Goal: Communication & Community: Answer question/provide support

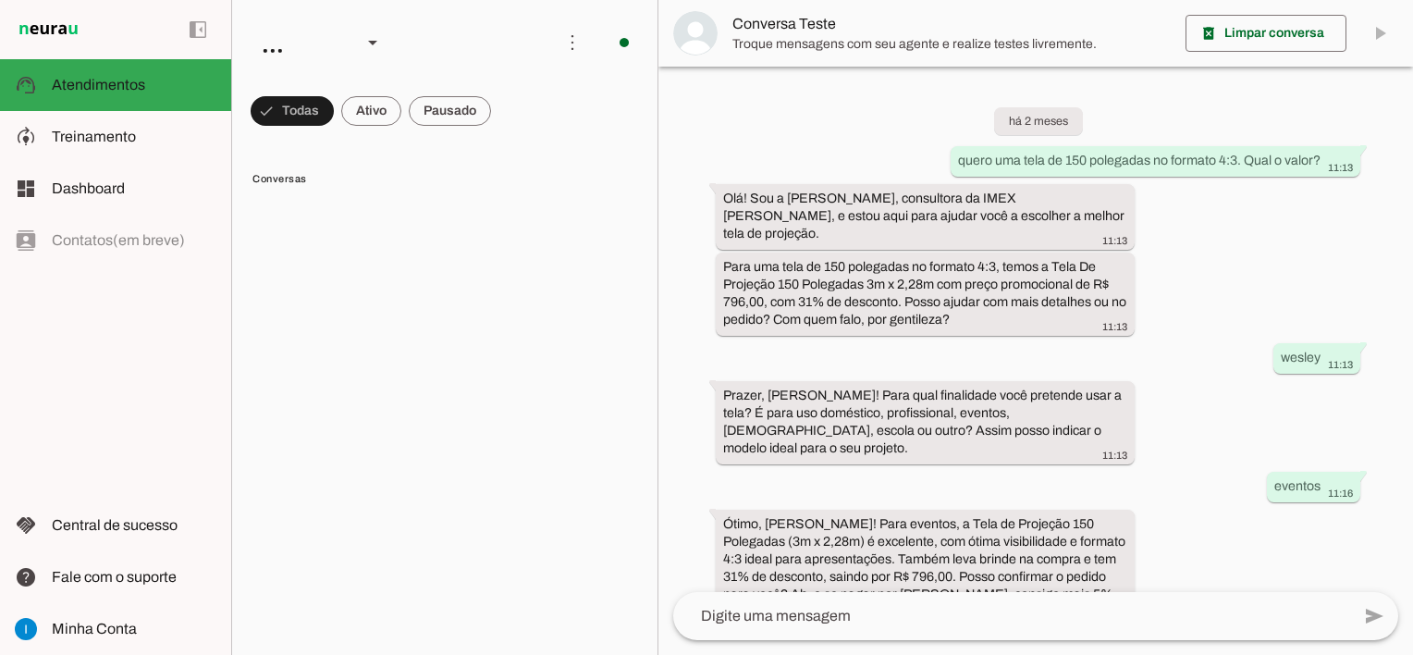
scroll to position [1353, 0]
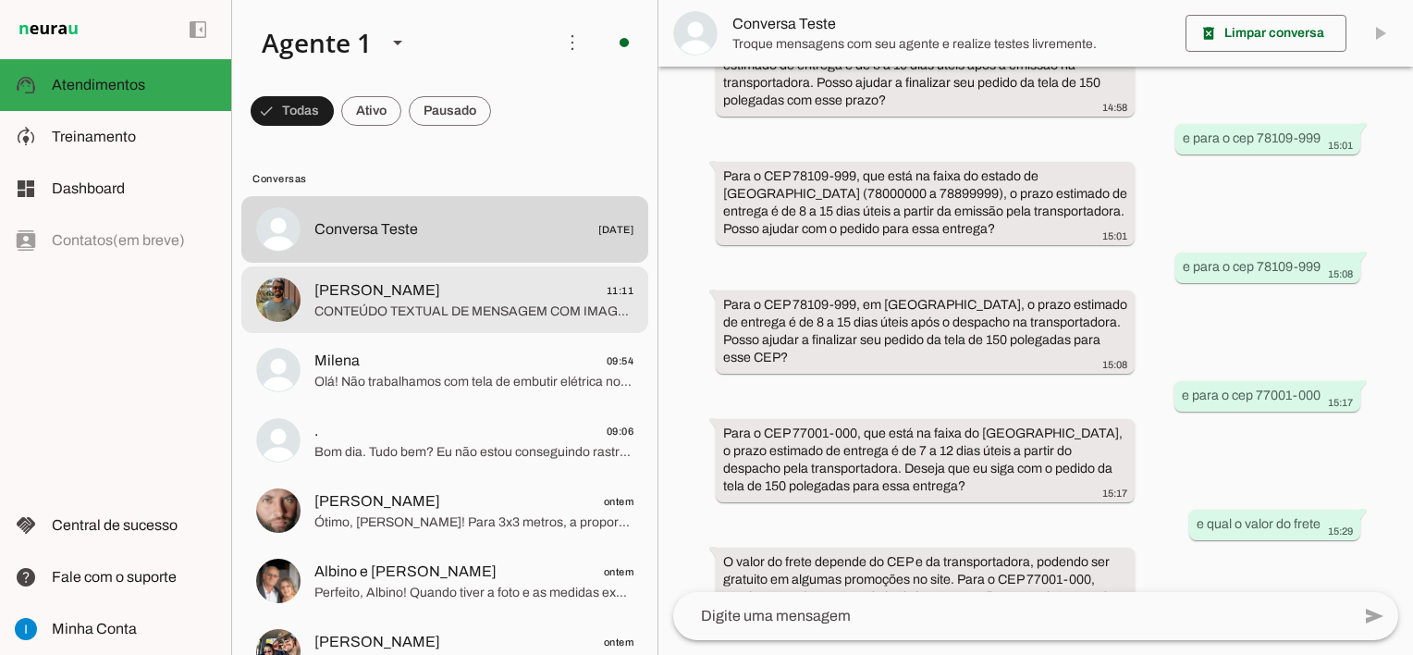
click at [520, 302] on span "CONTEÚDO TEXTUAL DE MENSAGEM COM IMAGEM (URL [URL][DOMAIN_NAME]) :" at bounding box center [473, 311] width 319 height 18
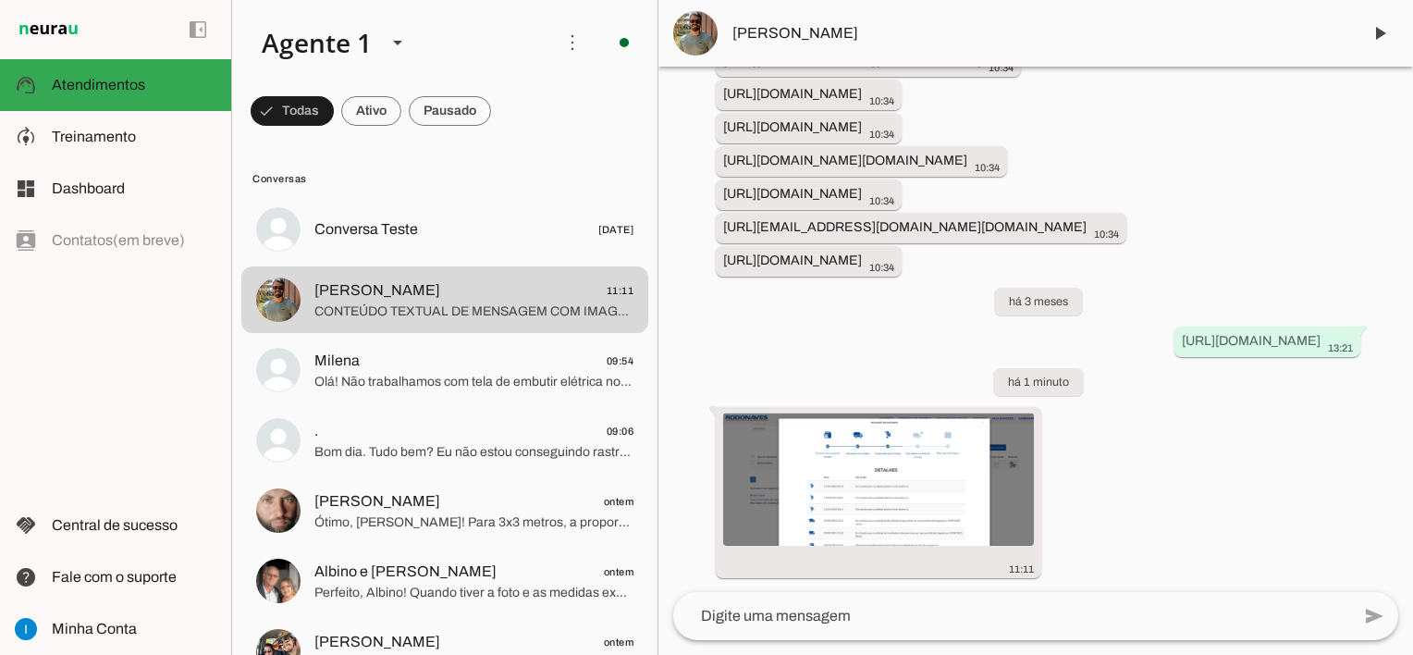
scroll to position [3070, 0]
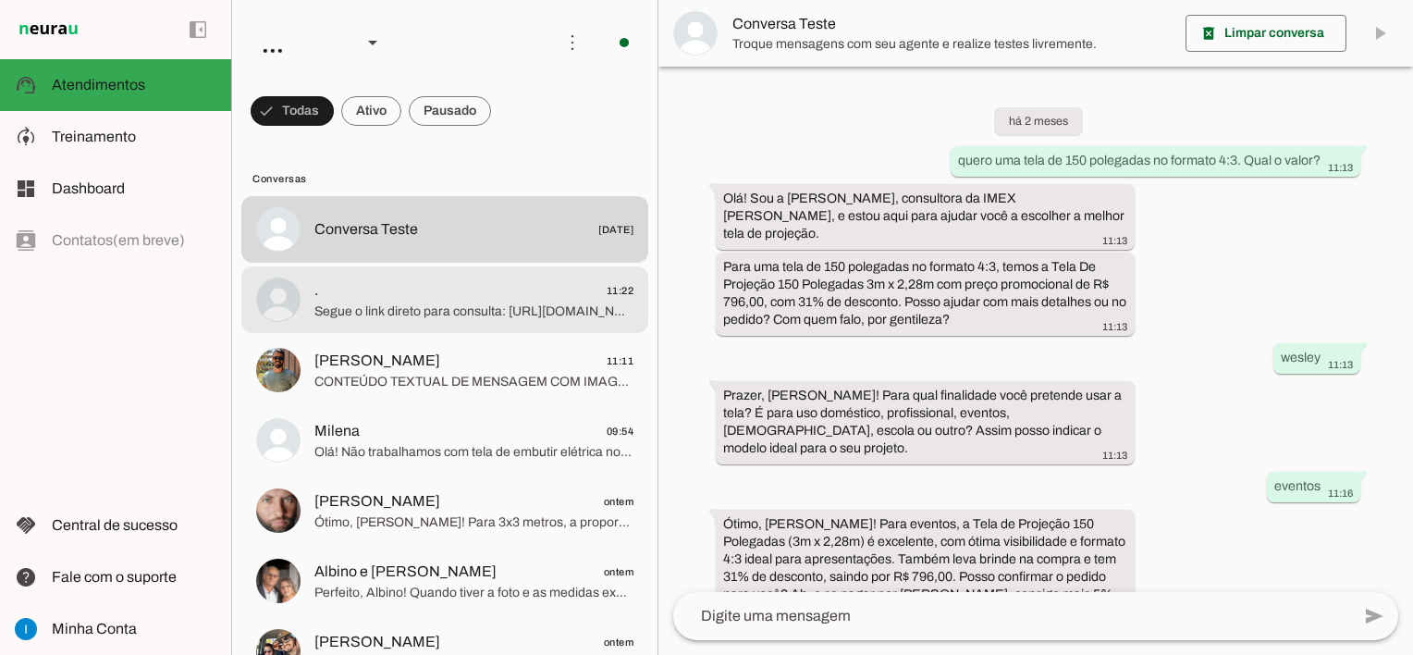
scroll to position [1353, 0]
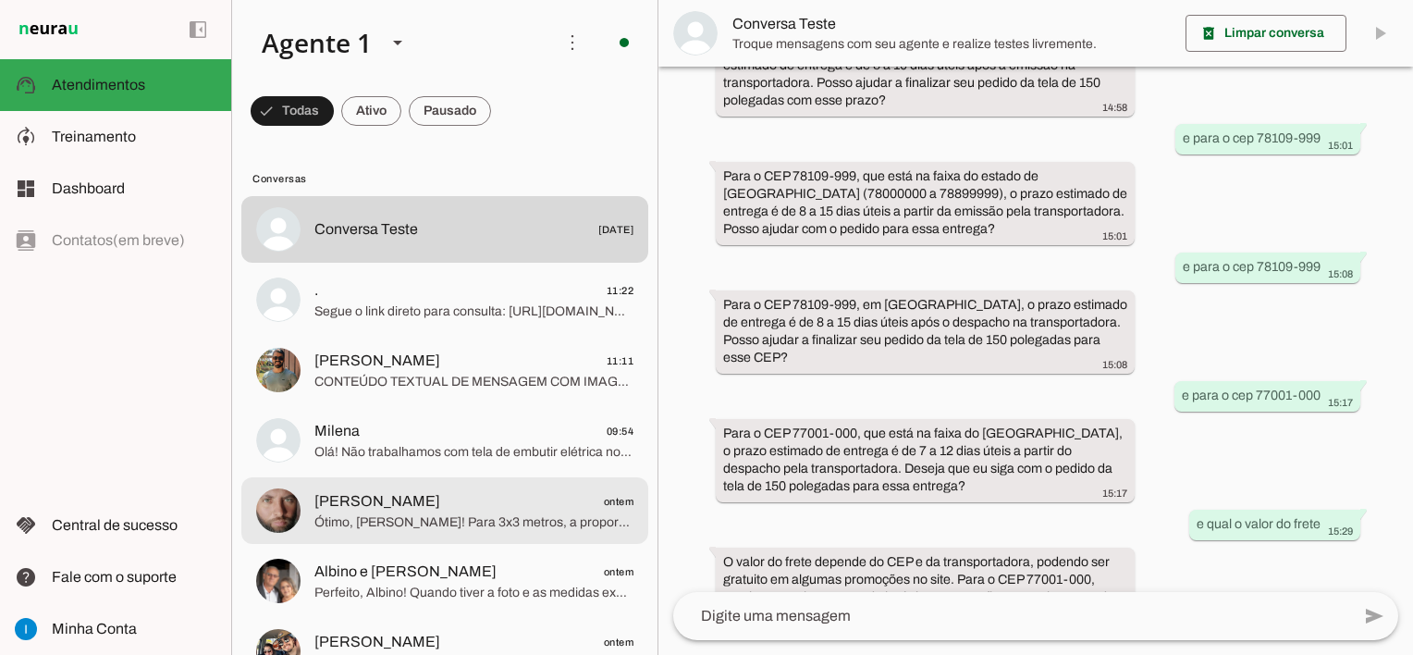
click at [440, 498] on span "[PERSON_NAME]" at bounding box center [377, 501] width 126 height 22
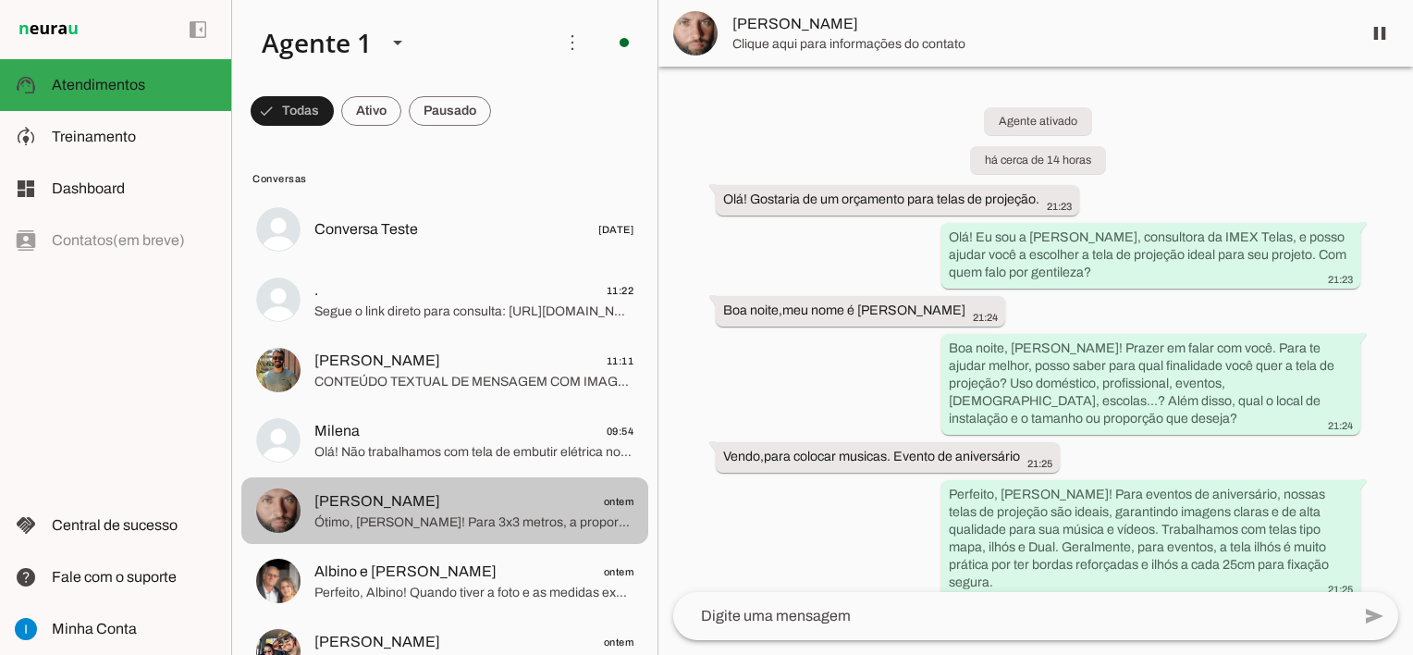
scroll to position [618, 0]
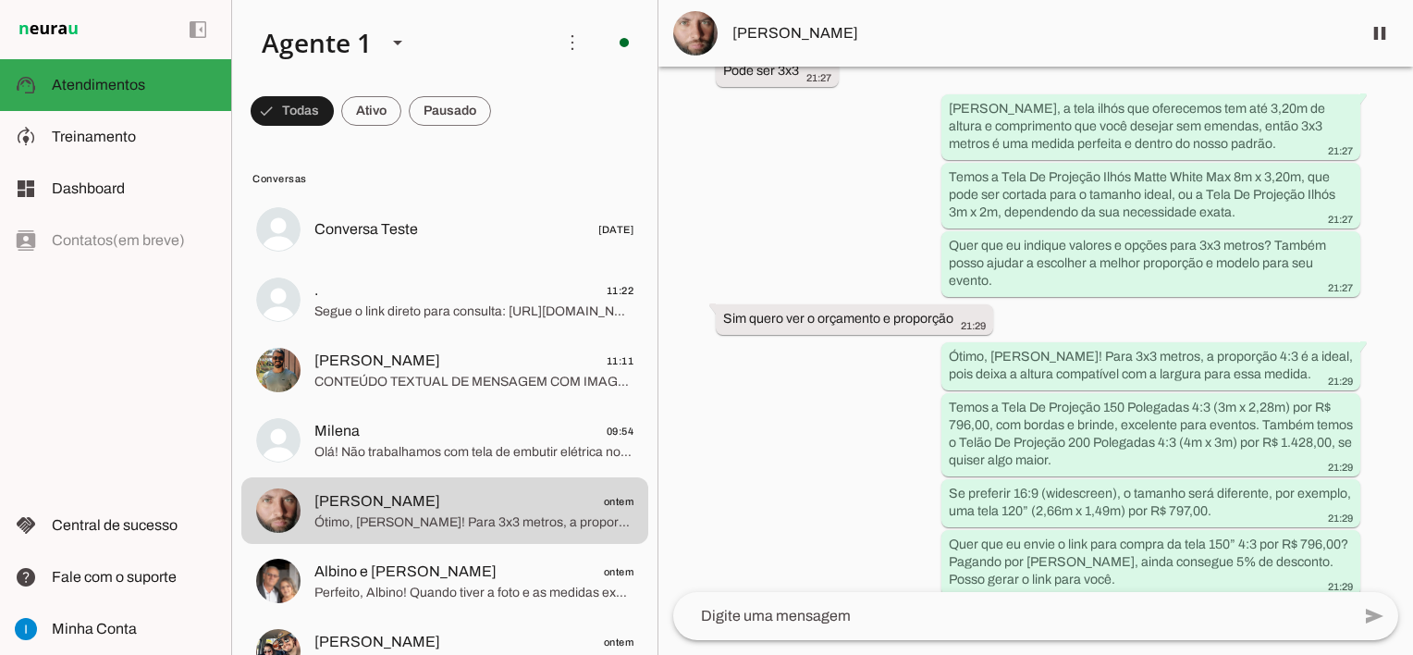
click at [777, 616] on textarea at bounding box center [1011, 616] width 677 height 22
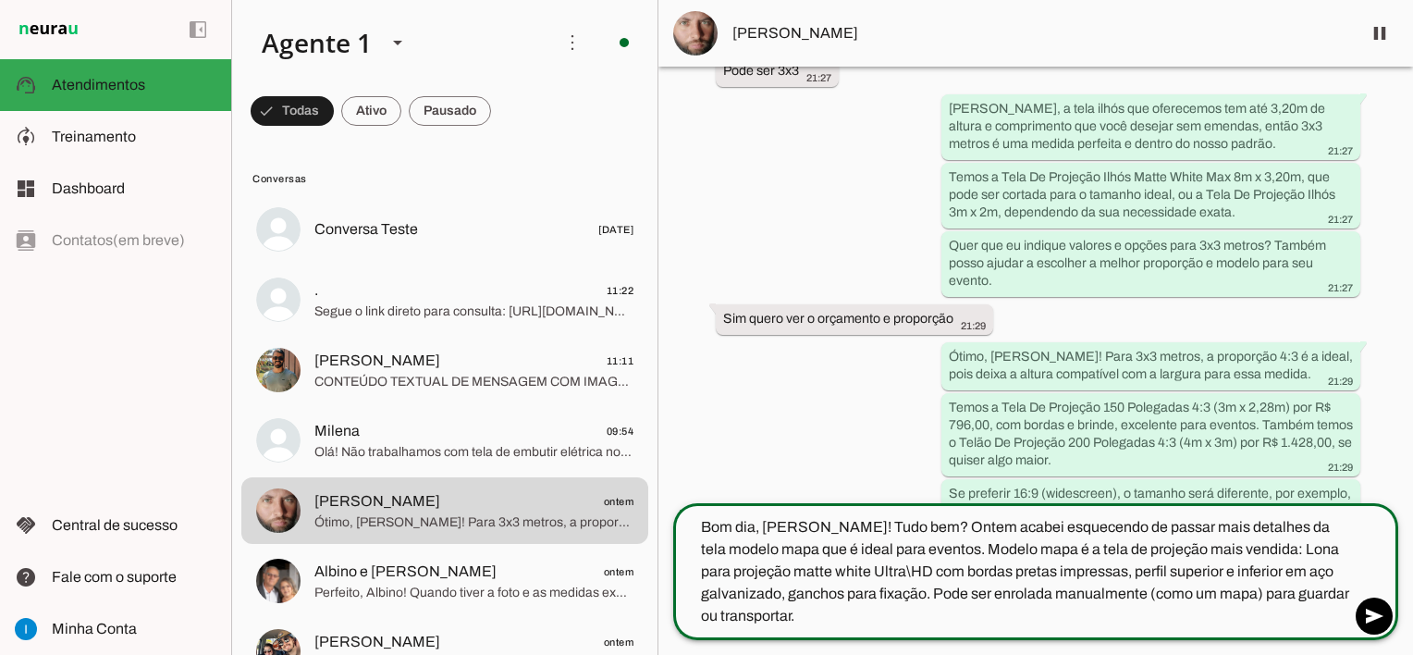
type textarea "Bom dia, [PERSON_NAME]! Tudo bem? Ontem acabei esquecendo de passar mais detalh…"
type md-outlined-text-field "Bom dia, [PERSON_NAME]! Tudo bem? Ontem acabei esquecendo de passar mais detalh…"
click at [1380, 620] on span at bounding box center [1374, 616] width 44 height 44
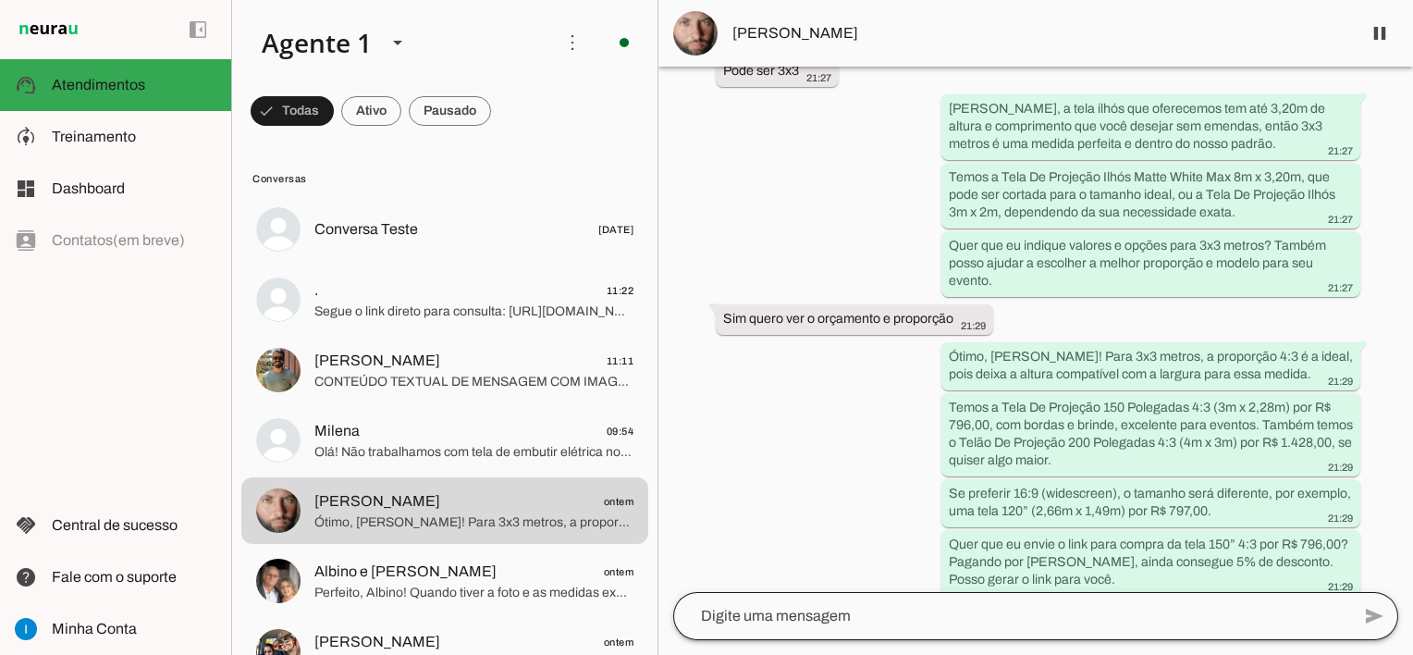
scroll to position [803, 0]
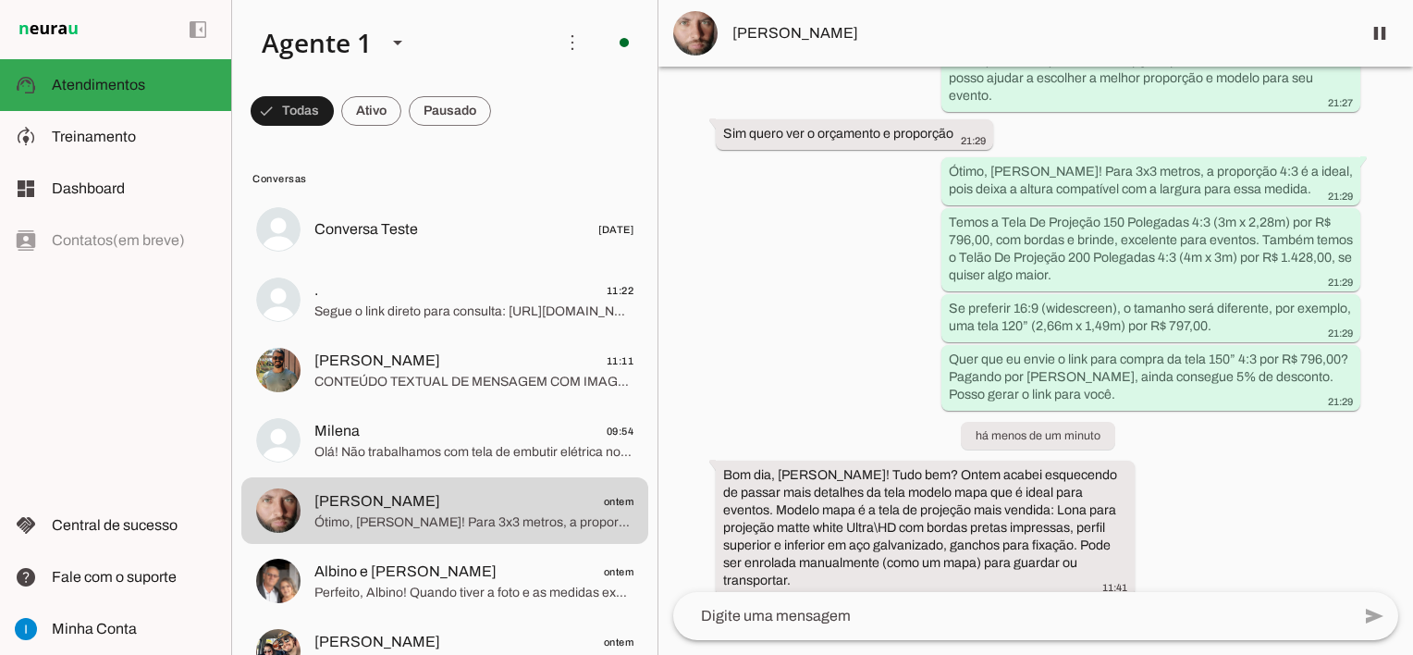
click at [898, 607] on textarea at bounding box center [1011, 616] width 677 height 22
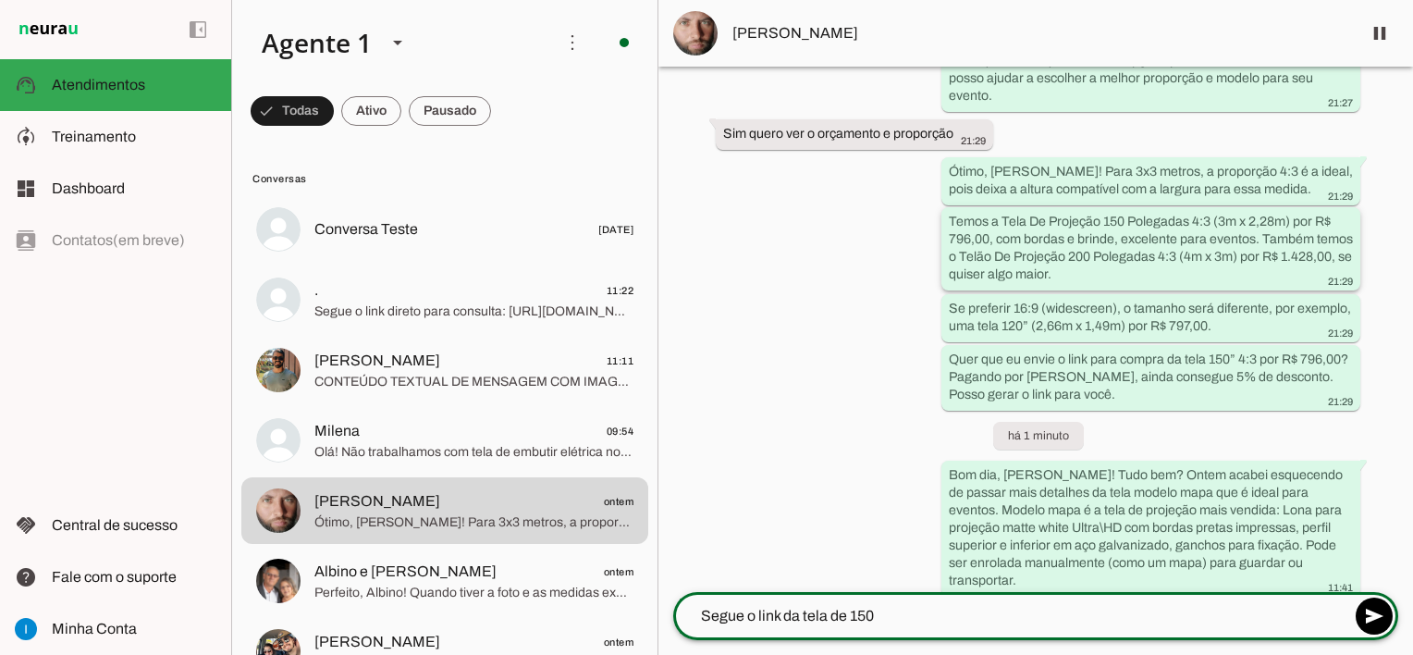
type textarea "Segue o link da tela de 150"
type md-outlined-text-field "Segue o link da tela de 150"
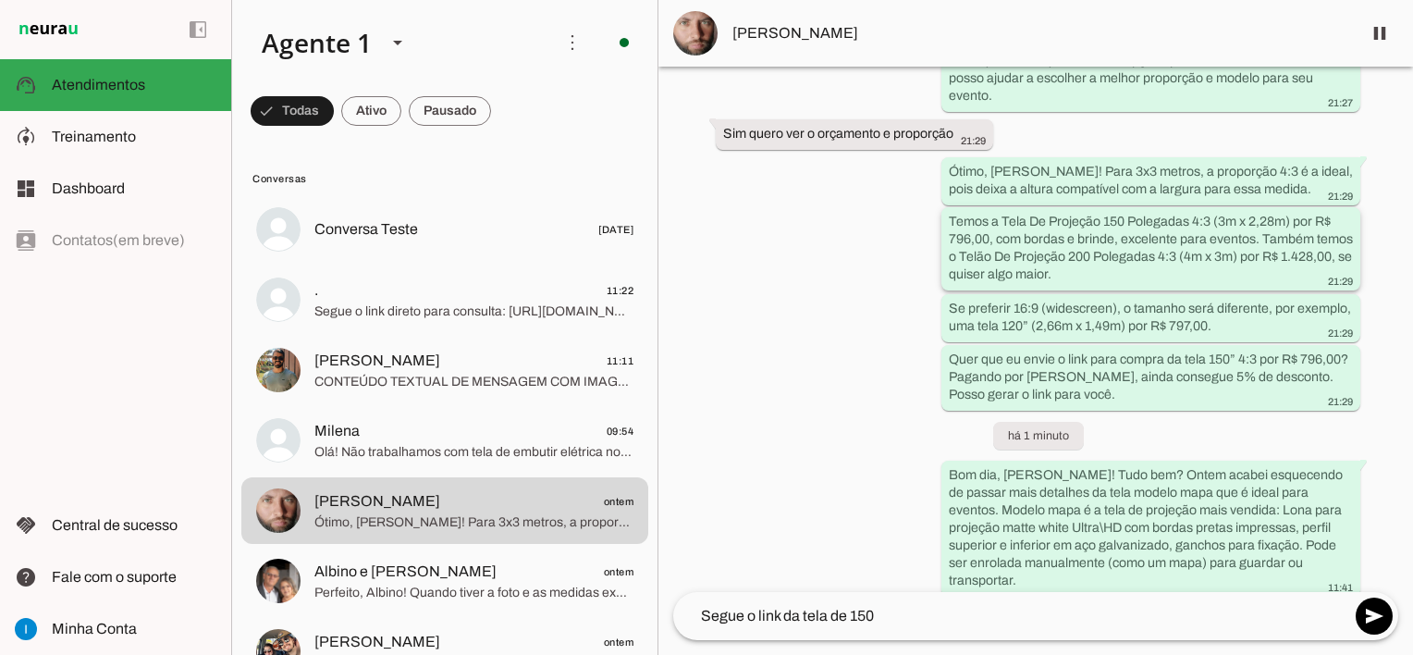
drag, startPoint x: 1102, startPoint y: 205, endPoint x: 1289, endPoint y: 206, distance: 187.8
click at [0, 0] on slot "Temos a Tela De Projeção 150 Polegadas 4:3 (3m x 2,28m) por R$ 796,00, com bord…" at bounding box center [0, 0] width 0 height 0
click at [913, 623] on textarea "Segue o link da tela de 150" at bounding box center [1011, 616] width 677 height 22
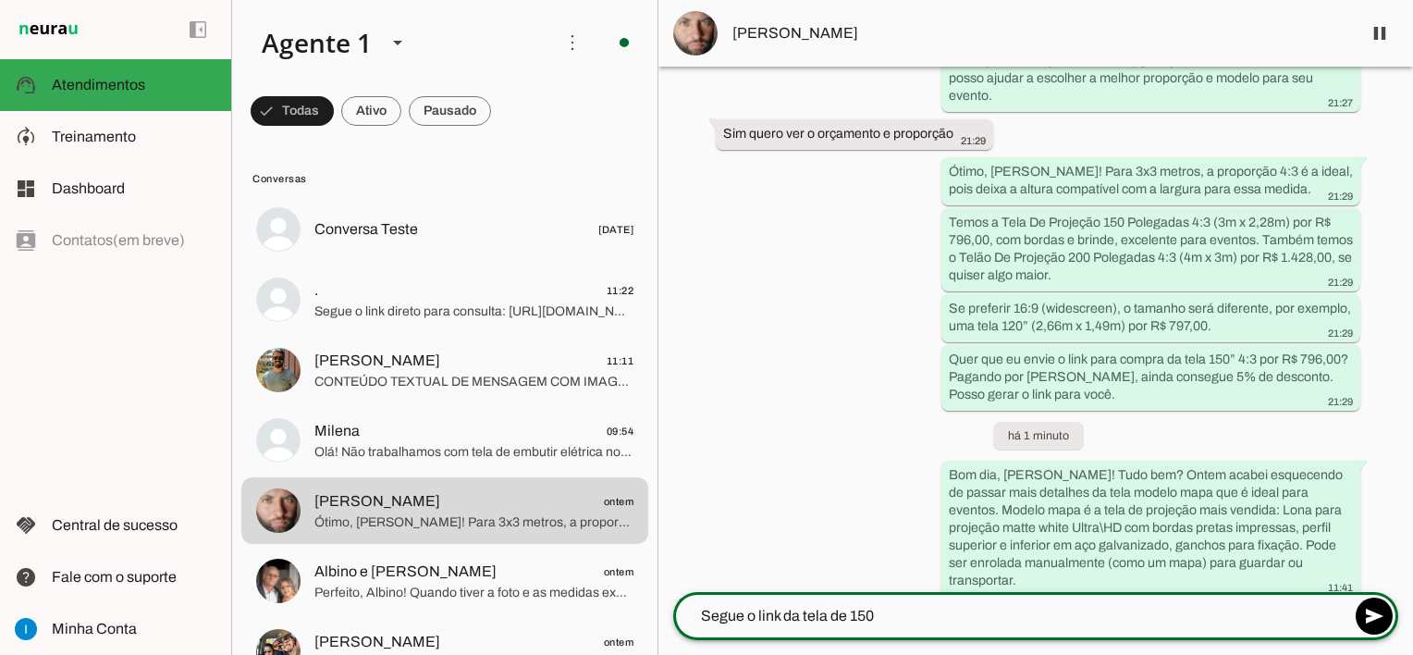
click at [913, 621] on textarea "Segue o link da tela de 150" at bounding box center [1011, 616] width 677 height 22
paste textarea "150 Polegadas 4:3 (3m x 2,28m)"
click at [903, 617] on textarea "Segue o link da tela de 150 150 Polegadas 4:3 (3m x 2,28m)" at bounding box center [1011, 616] width 677 height 22
drag, startPoint x: 904, startPoint y: 617, endPoint x: 877, endPoint y: 616, distance: 26.8
click at [877, 616] on textarea "Segue o link da tela de 150 150 Polegadas 4:3 (3m x 2,28m)" at bounding box center [1011, 616] width 677 height 22
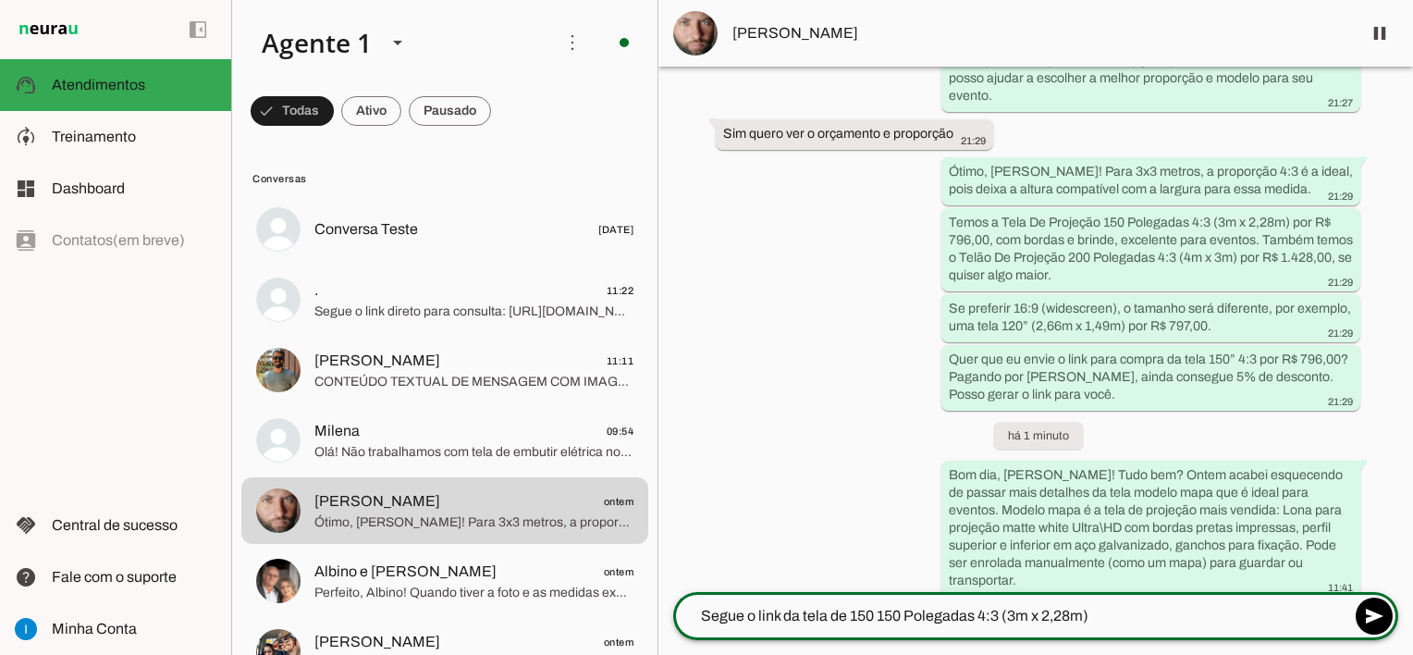
drag, startPoint x: 888, startPoint y: 616, endPoint x: 900, endPoint y: 616, distance: 12.0
click at [889, 616] on textarea "Segue o link da tela de 150 150 Polegadas 4:3 (3m x 2,28m)" at bounding box center [1011, 616] width 677 height 22
click at [905, 615] on textarea "Segue o link da tela de 150 150 Polegadas 4:3 (3m x 2,28m)" at bounding box center [1011, 616] width 677 height 22
click at [1074, 622] on textarea "Segue o link da tela de 150 Polegadas 4:3 (3m x 2,28m)" at bounding box center [1011, 616] width 677 height 22
paste textarea "150 Polegadas 4:3 (3m x 2,28m)"
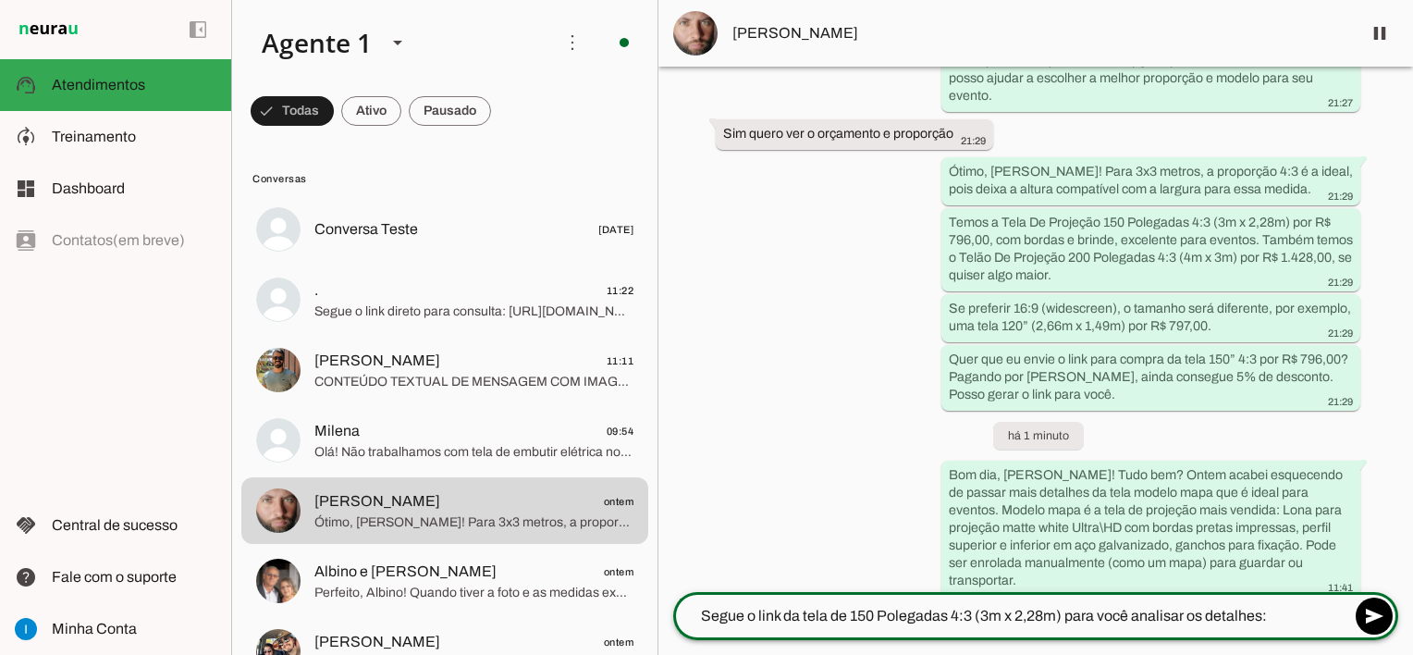
type textarea "Segue o link da tela de 150 Polegadas 4:3 (3m x 2,28m) para você analisar os de…"
type md-outlined-text-field "Segue o link da tela de 150 Polegadas 4:3 (3m x 2,28m) para você analisar os de…"
paste textarea "[URL][DOMAIN_NAME]"
type textarea "Segue o link da tela de 150 Polegadas 4:3 (3m x 2,28m) para você analisar os de…"
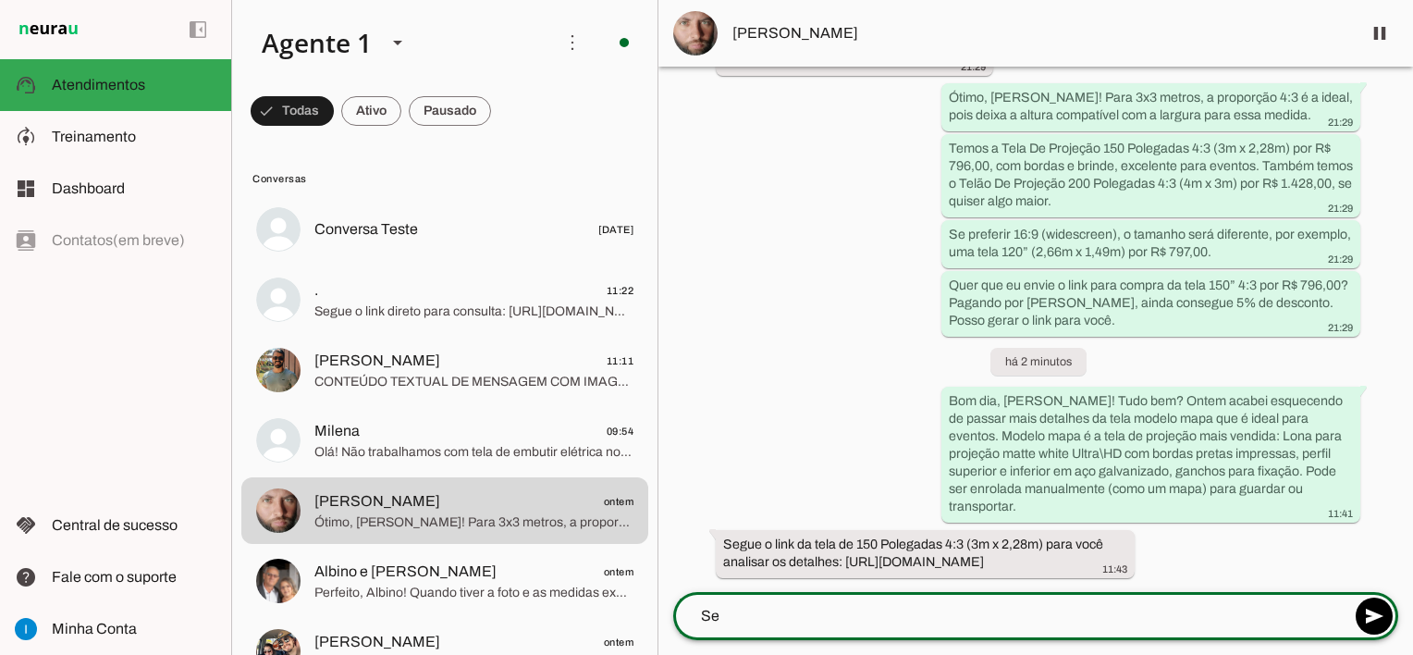
scroll to position [872, 0]
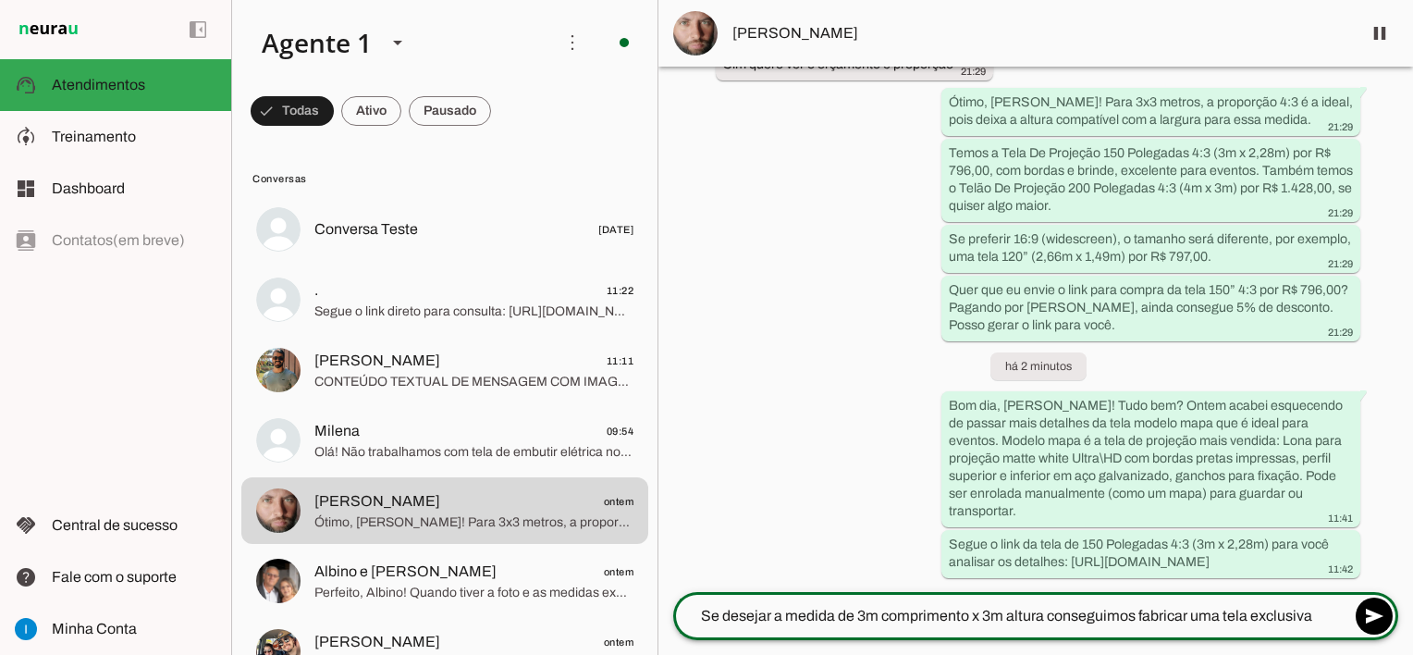
type textarea "Se desejar a medida de 3m comprimento x 3m altura conseguimos fabricar uma tela…"
drag, startPoint x: 1314, startPoint y: 620, endPoint x: 696, endPoint y: 583, distance: 619.0
click at [696, 583] on chat-widget "pause O agente está respondendo mensagens. Caso novas mensagens sejam enviadas …" at bounding box center [1036, 327] width 755 height 655
type textarea "Para"
type md-outlined-text-field "Para"
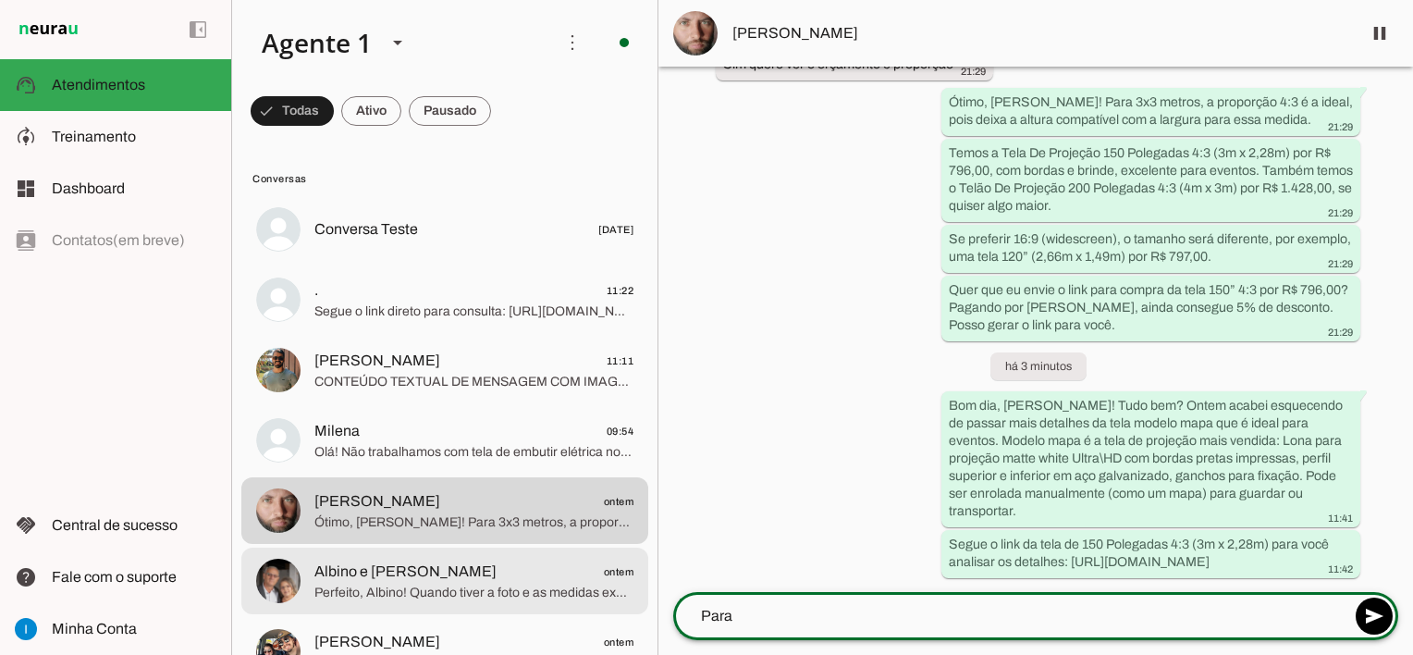
drag, startPoint x: 770, startPoint y: 615, endPoint x: 618, endPoint y: 603, distance: 152.2
click at [618, 603] on div "Agente 1 Criar Agente Você atingiu o limite de IAs Neurau permitidas. Atualize …" at bounding box center [822, 327] width 1182 height 655
paste textarea "Para qual localidade enviaremos sua tela? Por favor nos informe o CEP de destin…"
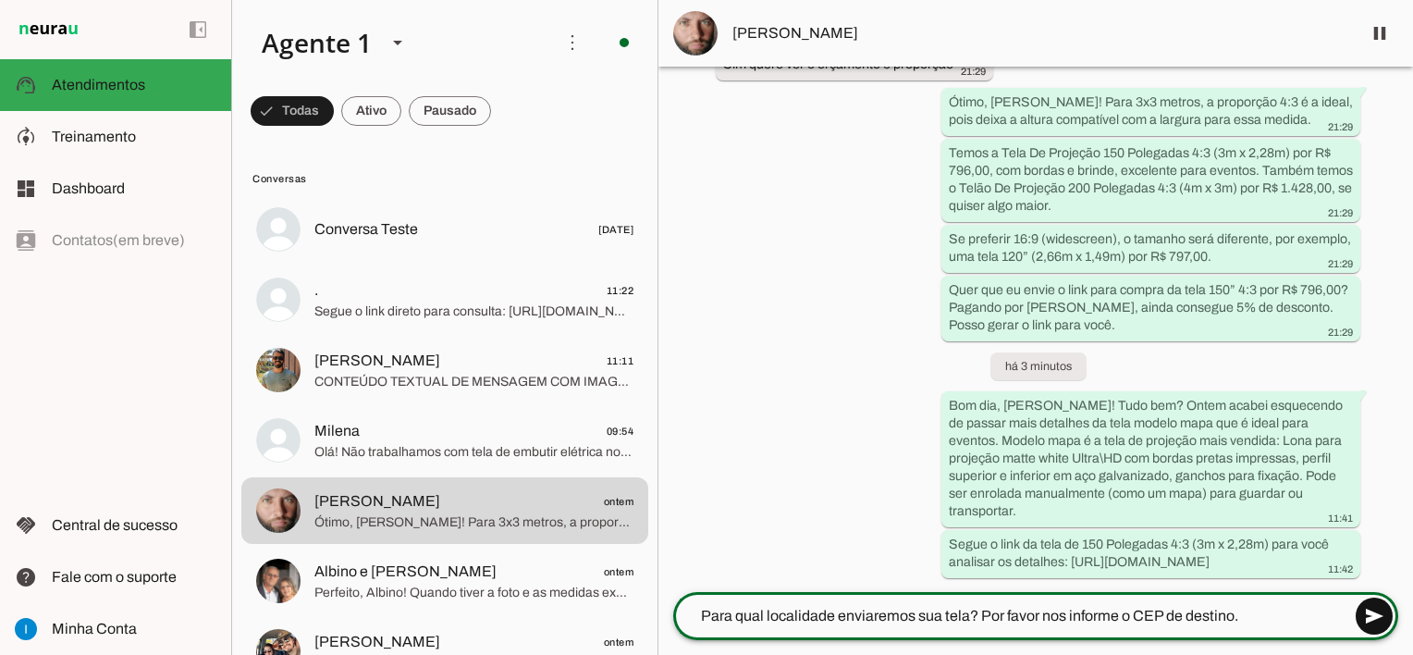
type textarea "Para qual localidade enviaremos sua tela? Por favor nos informe o CEP de destin…"
type md-outlined-text-field "Para qual localidade enviaremos sua tela? Por favor nos informe o CEP de destin…"
click at [1374, 611] on span at bounding box center [1374, 616] width 44 height 44
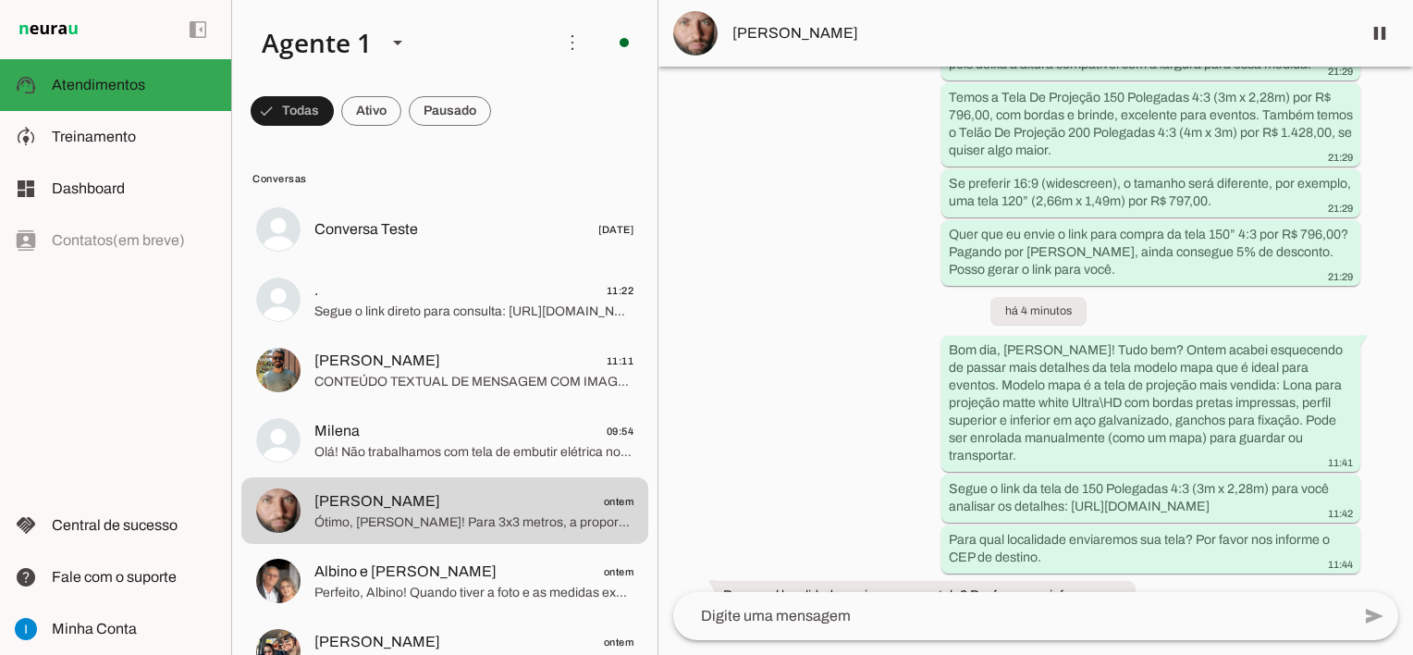
scroll to position [923, 0]
